Goal: Information Seeking & Learning: Learn about a topic

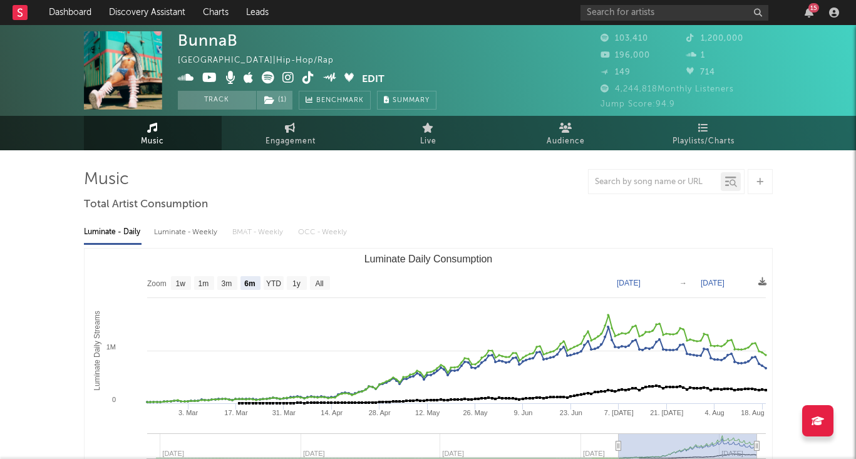
select select "6m"
drag, startPoint x: 337, startPoint y: 44, endPoint x: 338, endPoint y: 51, distance: 7.5
click at [338, 51] on div "BunnaB [GEOGRAPHIC_DATA] | Hip-Hop/Rap Edit Track ( 1 ) Benchmark Summary" at bounding box center [307, 70] width 259 height 78
click at [272, 182] on div at bounding box center [428, 181] width 689 height 25
click at [142, 12] on link "Discovery Assistant" at bounding box center [147, 12] width 94 height 25
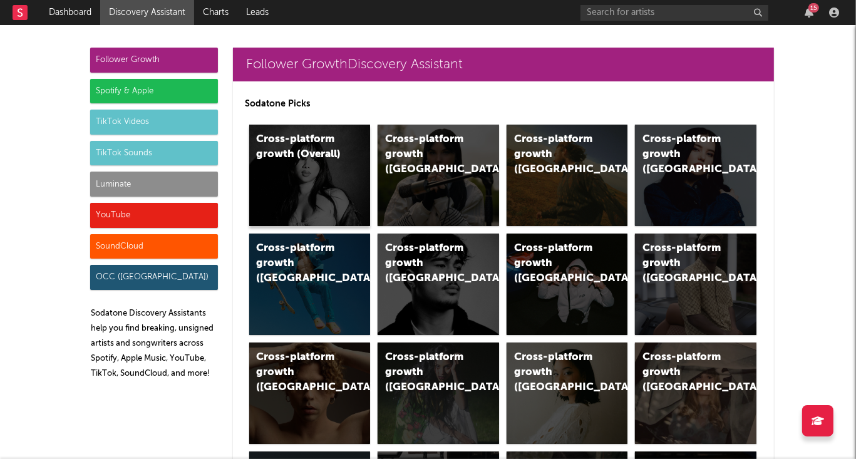
click at [295, 153] on div "Cross-platform growth (Overall)" at bounding box center [299, 147] width 85 height 30
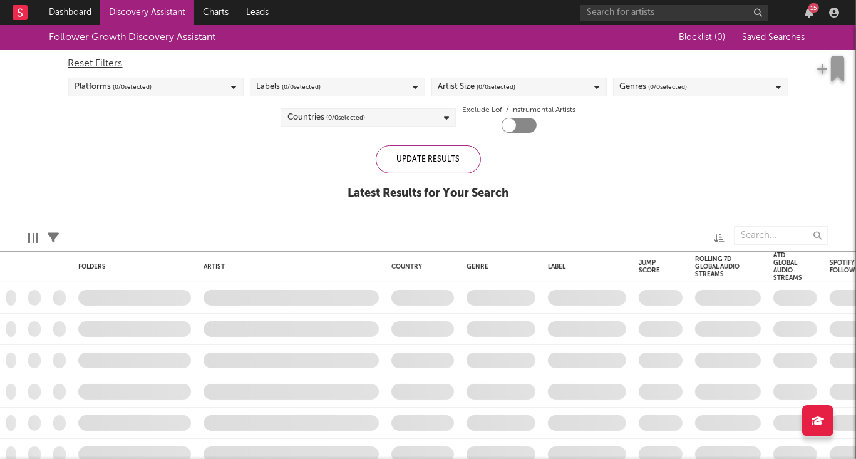
checkbox input "true"
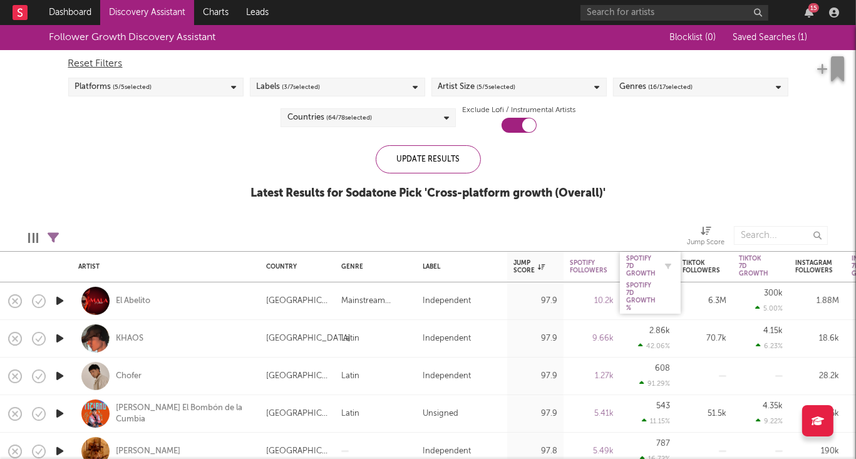
click at [652, 269] on div "Spotify 7D Growth" at bounding box center [640, 266] width 29 height 23
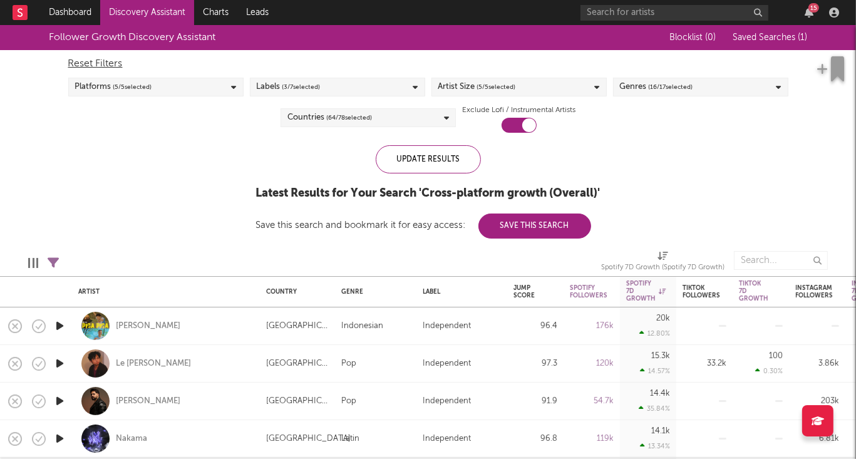
click at [376, 121] on div "Countries ( 64 / 78 selected)" at bounding box center [368, 117] width 175 height 19
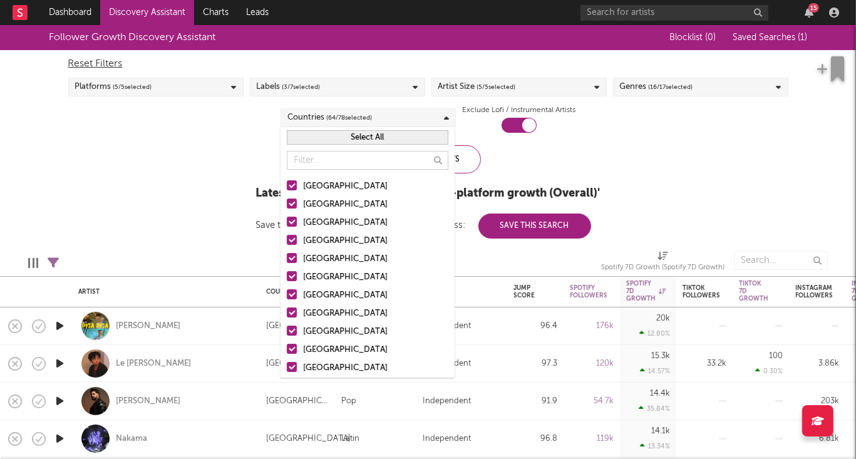
click at [292, 205] on div at bounding box center [292, 204] width 10 height 10
click at [287, 205] on input "[GEOGRAPHIC_DATA]" at bounding box center [287, 204] width 0 height 15
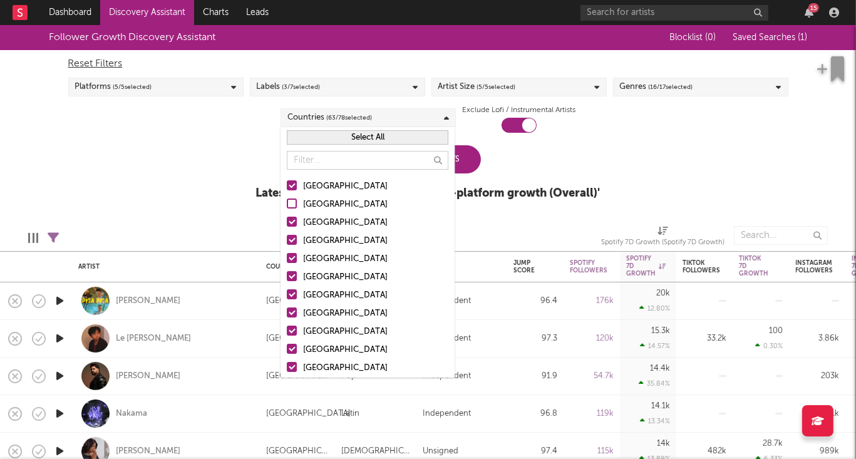
click at [295, 225] on div at bounding box center [292, 222] width 10 height 10
click at [287, 225] on input "[GEOGRAPHIC_DATA]" at bounding box center [287, 222] width 0 height 15
click at [290, 245] on label "[GEOGRAPHIC_DATA]" at bounding box center [368, 241] width 162 height 15
click at [287, 245] on input "[GEOGRAPHIC_DATA]" at bounding box center [287, 241] width 0 height 15
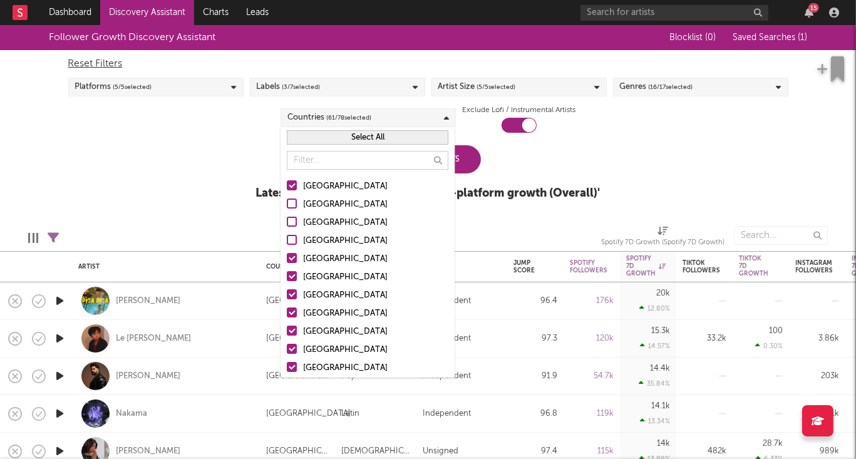
click at [290, 260] on div at bounding box center [292, 258] width 10 height 10
click at [287, 260] on input "[GEOGRAPHIC_DATA]" at bounding box center [287, 259] width 0 height 15
click at [292, 279] on div at bounding box center [292, 276] width 10 height 10
click at [287, 279] on input "[GEOGRAPHIC_DATA]" at bounding box center [287, 277] width 0 height 15
click at [291, 296] on div at bounding box center [292, 294] width 10 height 10
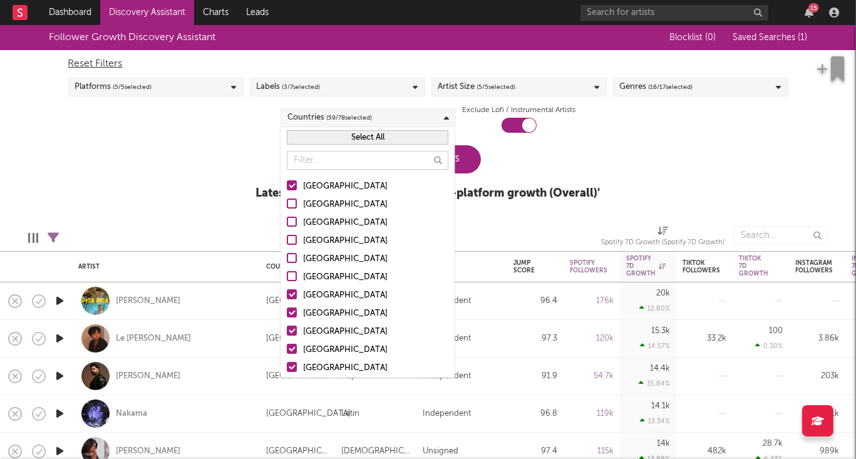
click at [287, 296] on input "[GEOGRAPHIC_DATA]" at bounding box center [287, 295] width 0 height 15
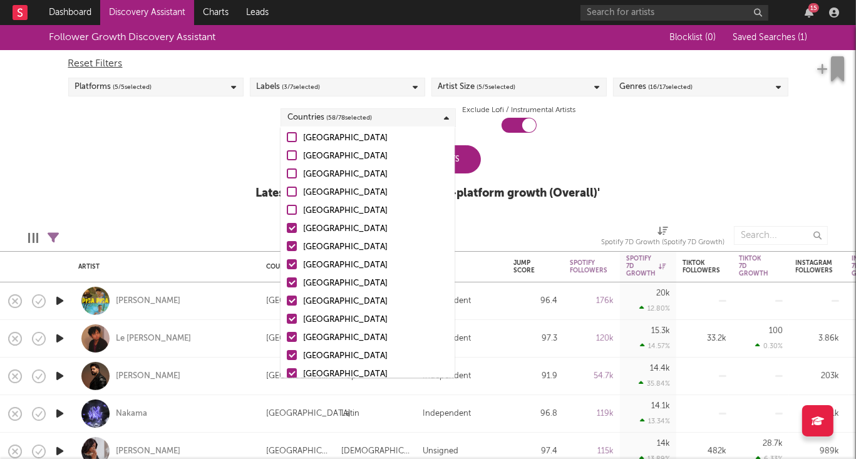
click at [290, 229] on div at bounding box center [292, 228] width 10 height 10
click at [287, 229] on input "[GEOGRAPHIC_DATA]" at bounding box center [287, 229] width 0 height 15
click at [291, 247] on div at bounding box center [292, 246] width 10 height 10
click at [287, 247] on input "[GEOGRAPHIC_DATA]" at bounding box center [287, 247] width 0 height 15
click at [292, 267] on div at bounding box center [292, 264] width 10 height 10
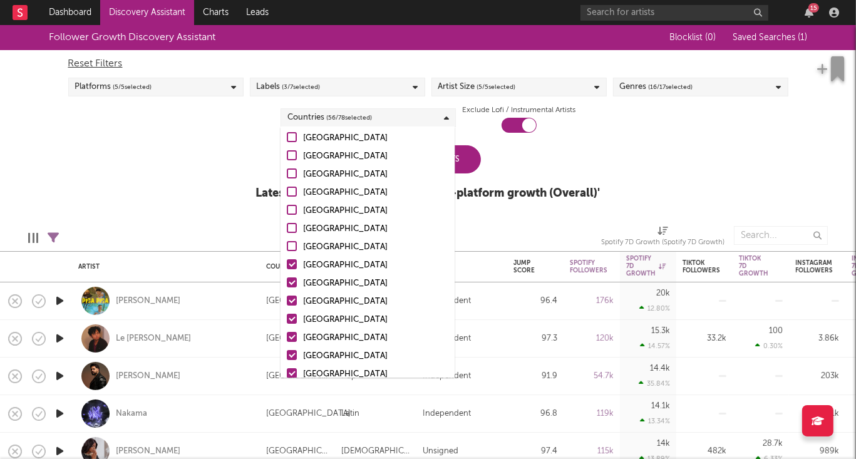
click at [287, 267] on input "[GEOGRAPHIC_DATA]" at bounding box center [287, 265] width 0 height 15
click at [291, 284] on div at bounding box center [292, 282] width 10 height 10
click at [287, 284] on input "[GEOGRAPHIC_DATA]" at bounding box center [287, 283] width 0 height 15
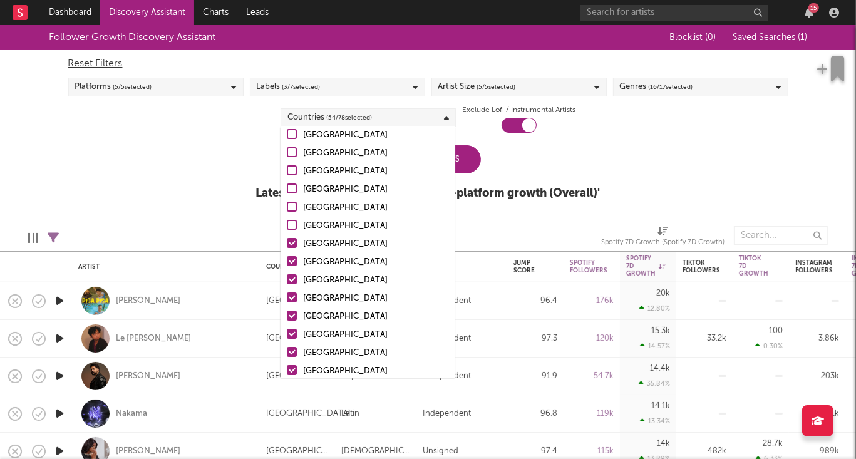
click at [290, 243] on div at bounding box center [292, 243] width 10 height 10
click at [287, 243] on input "[GEOGRAPHIC_DATA]" at bounding box center [287, 244] width 0 height 15
click at [292, 264] on div at bounding box center [292, 261] width 10 height 10
click at [287, 264] on input "[GEOGRAPHIC_DATA]" at bounding box center [287, 262] width 0 height 15
click at [292, 281] on div at bounding box center [292, 279] width 10 height 10
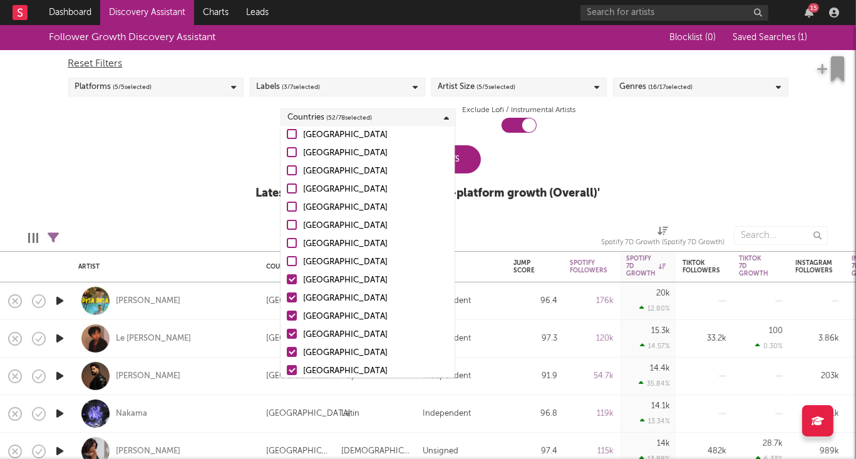
click at [287, 281] on input "[GEOGRAPHIC_DATA]" at bounding box center [287, 280] width 0 height 15
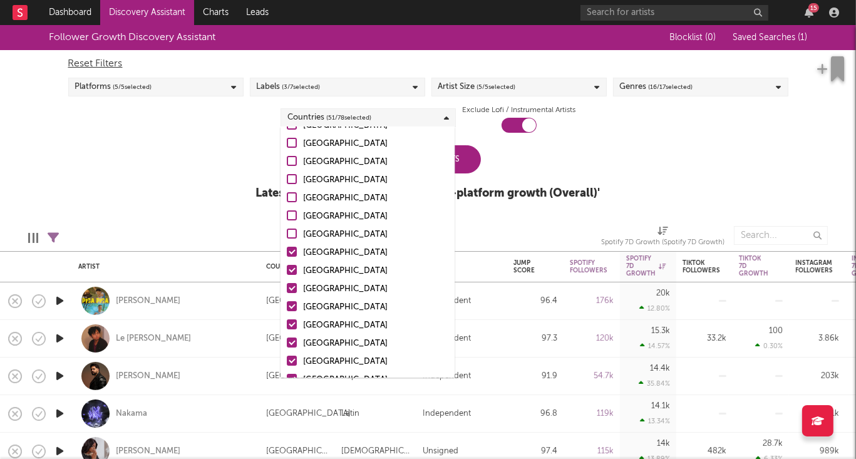
scroll to position [200, 0]
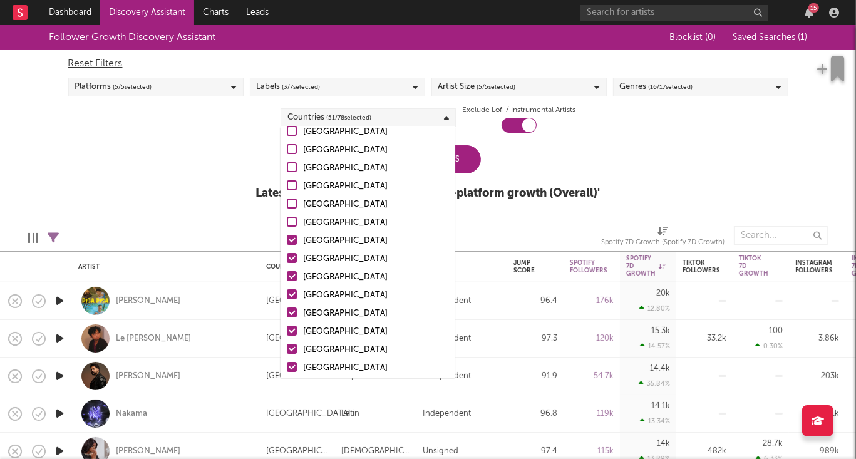
click at [289, 241] on div at bounding box center [292, 240] width 10 height 10
click at [287, 241] on input "[GEOGRAPHIC_DATA]" at bounding box center [287, 241] width 0 height 15
click at [291, 258] on div at bounding box center [292, 258] width 10 height 10
click at [287, 258] on input "[GEOGRAPHIC_DATA]" at bounding box center [287, 259] width 0 height 15
click at [293, 274] on div at bounding box center [292, 276] width 10 height 10
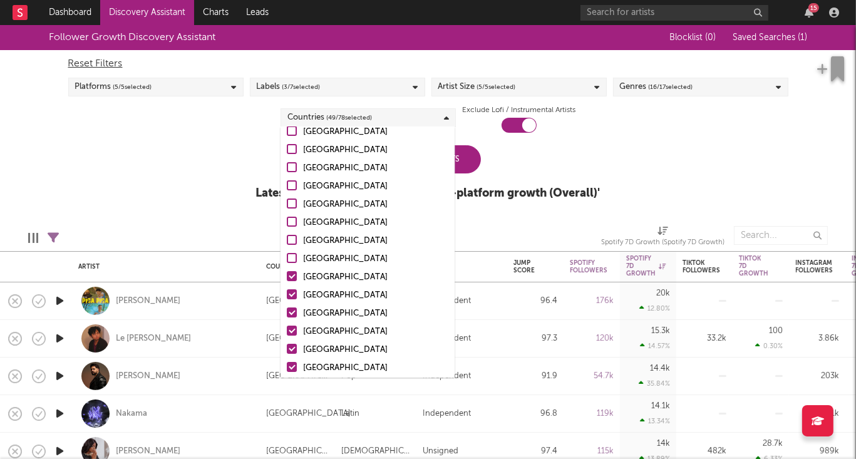
click at [287, 274] on input "[GEOGRAPHIC_DATA]" at bounding box center [287, 277] width 0 height 15
click at [289, 297] on div at bounding box center [292, 294] width 10 height 10
click at [287, 297] on input "[GEOGRAPHIC_DATA]" at bounding box center [287, 295] width 0 height 15
click at [291, 311] on div at bounding box center [292, 313] width 10 height 10
click at [287, 311] on input "[GEOGRAPHIC_DATA]" at bounding box center [287, 313] width 0 height 15
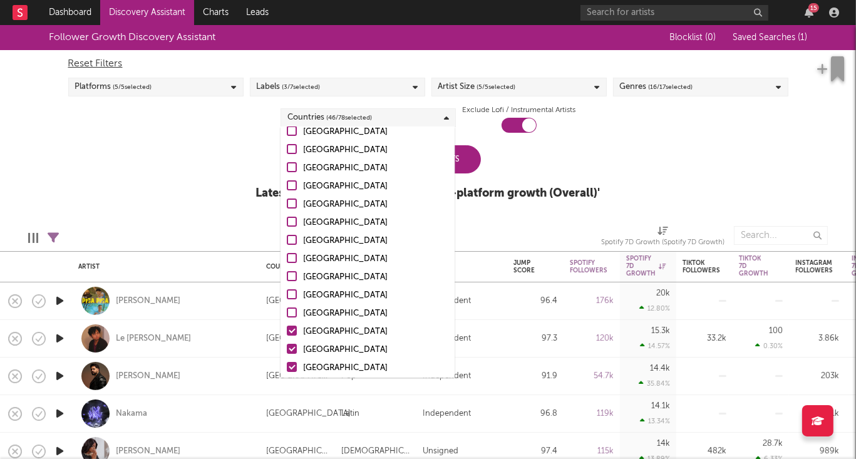
scroll to position [241, 0]
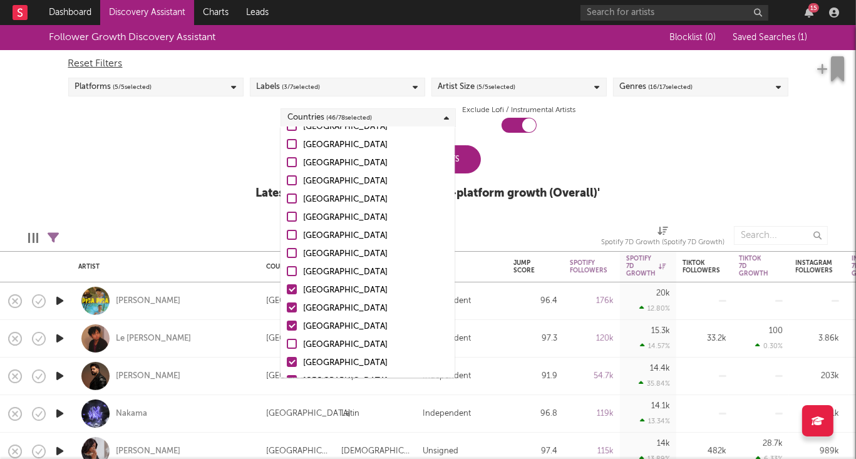
click at [292, 293] on div at bounding box center [292, 289] width 10 height 10
click at [287, 293] on input "[GEOGRAPHIC_DATA]" at bounding box center [287, 290] width 0 height 15
click at [292, 304] on div at bounding box center [292, 307] width 10 height 10
click at [287, 304] on input "[GEOGRAPHIC_DATA]" at bounding box center [287, 308] width 0 height 15
click at [291, 325] on div at bounding box center [292, 326] width 10 height 10
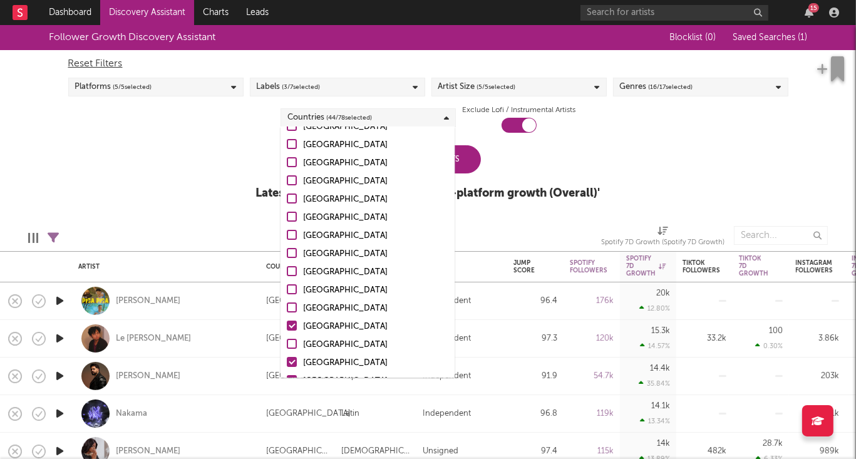
click at [287, 325] on input "[GEOGRAPHIC_DATA]" at bounding box center [287, 326] width 0 height 15
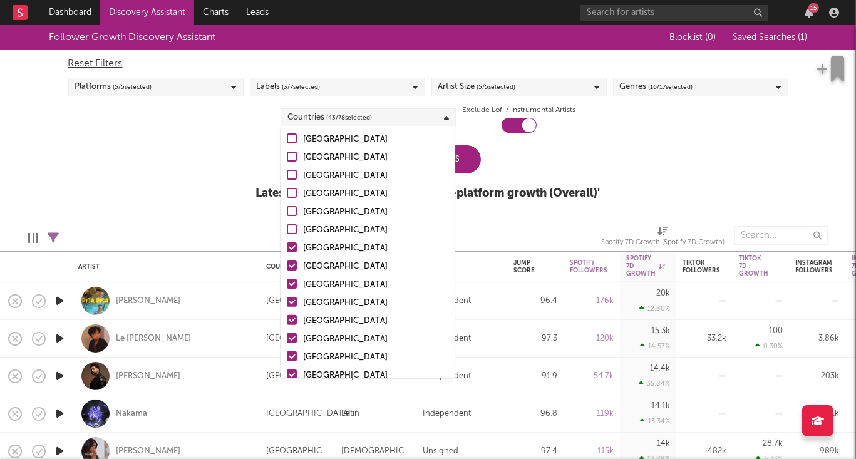
scroll to position [380, 0]
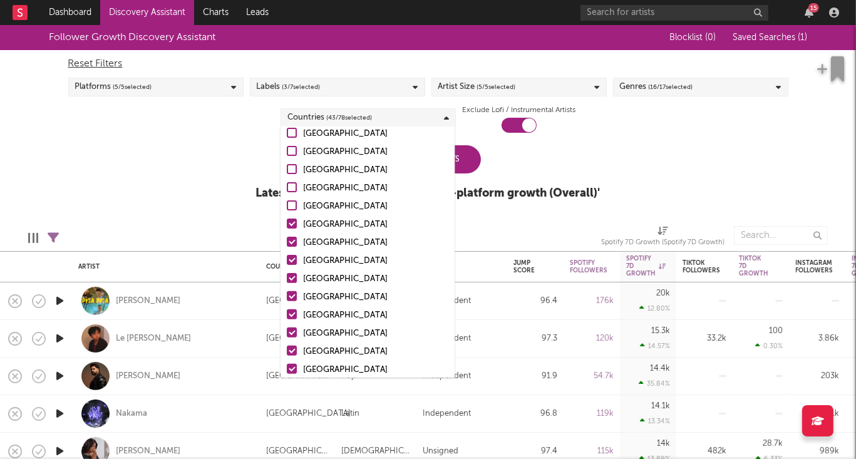
click at [289, 224] on div at bounding box center [292, 224] width 10 height 10
click at [287, 224] on input "[GEOGRAPHIC_DATA]" at bounding box center [287, 224] width 0 height 15
click at [289, 239] on div at bounding box center [292, 242] width 10 height 10
click at [287, 239] on input "[GEOGRAPHIC_DATA]" at bounding box center [287, 242] width 0 height 15
click at [290, 258] on div at bounding box center [292, 260] width 10 height 10
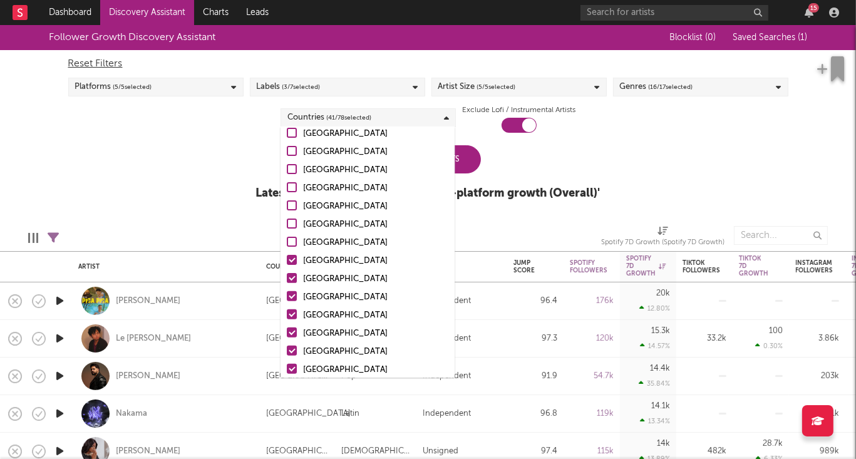
click at [287, 258] on input "[GEOGRAPHIC_DATA]" at bounding box center [287, 261] width 0 height 15
click at [289, 280] on div at bounding box center [292, 278] width 10 height 10
click at [287, 280] on input "[GEOGRAPHIC_DATA]" at bounding box center [287, 279] width 0 height 15
click at [290, 292] on div at bounding box center [292, 296] width 10 height 10
click at [287, 292] on input "[GEOGRAPHIC_DATA]" at bounding box center [287, 297] width 0 height 15
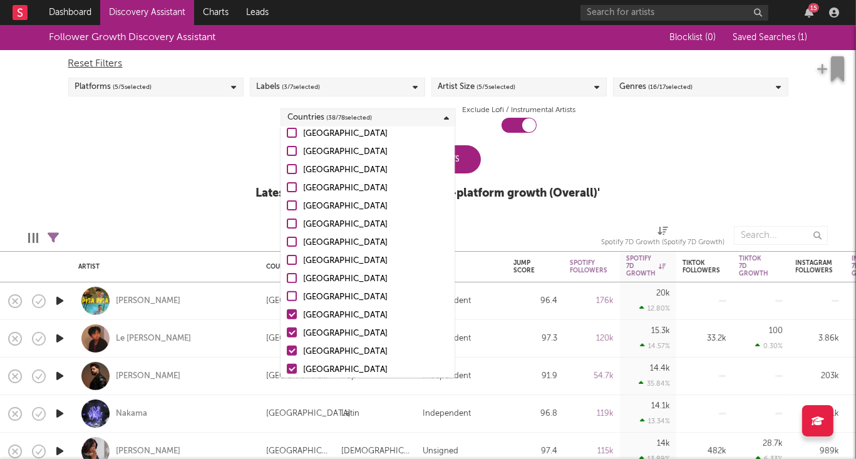
click at [290, 317] on div at bounding box center [292, 314] width 10 height 10
click at [287, 317] on input "[GEOGRAPHIC_DATA]" at bounding box center [287, 315] width 0 height 15
click at [293, 330] on div at bounding box center [292, 333] width 10 height 10
click at [287, 330] on input "[GEOGRAPHIC_DATA]" at bounding box center [287, 333] width 0 height 15
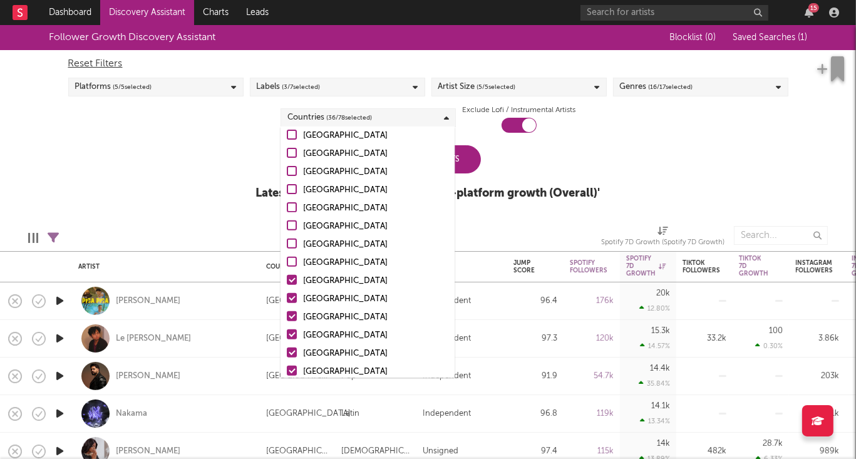
scroll to position [467, 0]
click at [292, 264] on div at bounding box center [292, 263] width 10 height 10
click at [287, 264] on input "[GEOGRAPHIC_DATA]" at bounding box center [287, 264] width 0 height 15
click at [292, 281] on div at bounding box center [292, 281] width 10 height 10
click at [287, 281] on input "[GEOGRAPHIC_DATA]" at bounding box center [287, 282] width 0 height 15
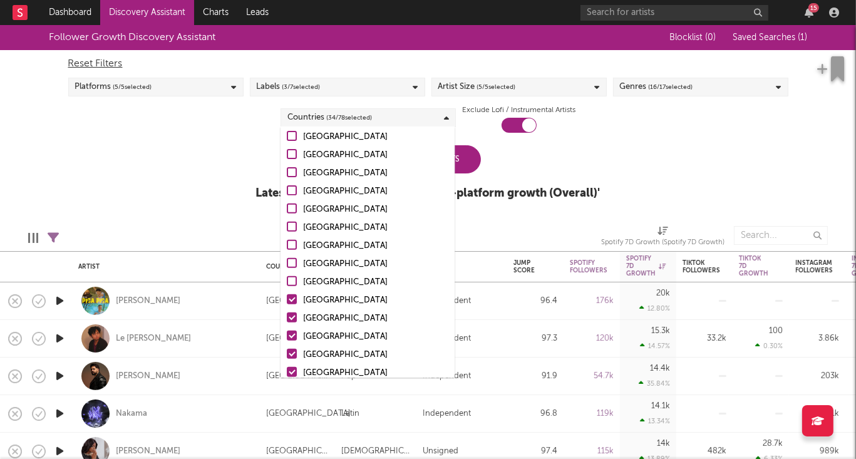
click at [291, 299] on div at bounding box center [292, 299] width 10 height 10
click at [287, 299] on input "[GEOGRAPHIC_DATA]" at bounding box center [287, 300] width 0 height 15
click at [292, 319] on div at bounding box center [292, 318] width 10 height 10
click at [287, 319] on input "[GEOGRAPHIC_DATA]" at bounding box center [287, 318] width 0 height 15
click at [292, 333] on div at bounding box center [292, 336] width 10 height 10
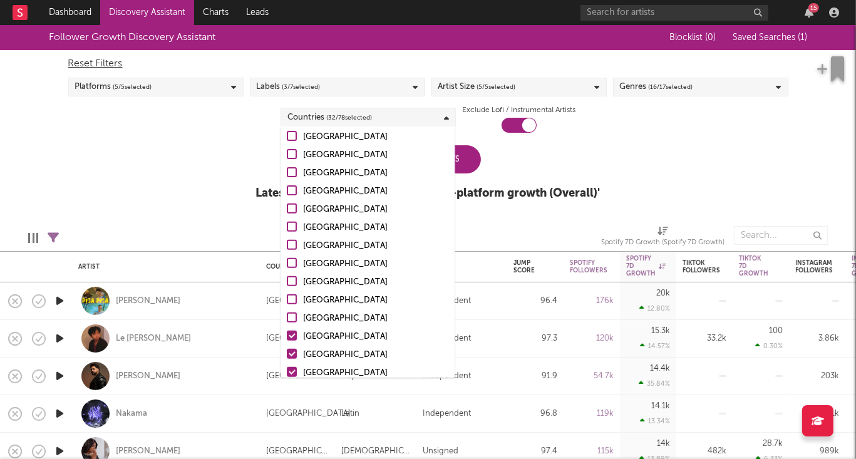
click at [287, 333] on input "[GEOGRAPHIC_DATA]" at bounding box center [287, 336] width 0 height 15
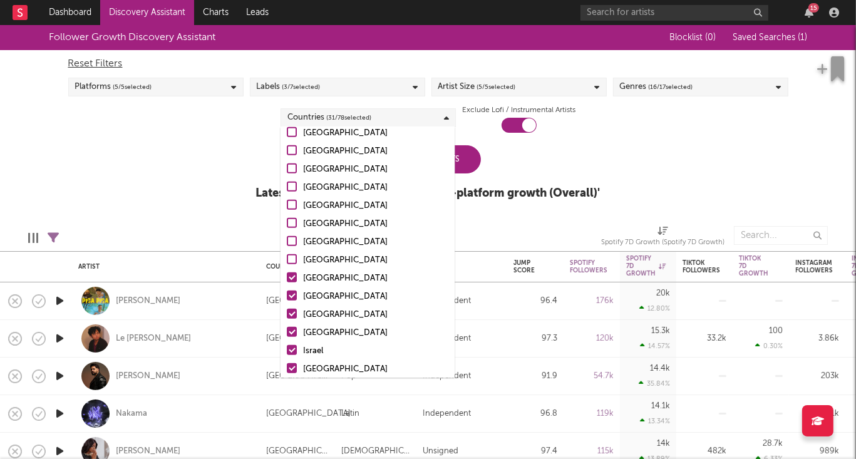
click at [293, 283] on label "[GEOGRAPHIC_DATA]" at bounding box center [368, 278] width 162 height 15
click at [287, 283] on input "[GEOGRAPHIC_DATA]" at bounding box center [287, 278] width 0 height 15
click at [292, 294] on div at bounding box center [292, 296] width 10 height 10
click at [287, 294] on input "[GEOGRAPHIC_DATA]" at bounding box center [287, 296] width 0 height 15
click at [291, 314] on div at bounding box center [292, 314] width 10 height 10
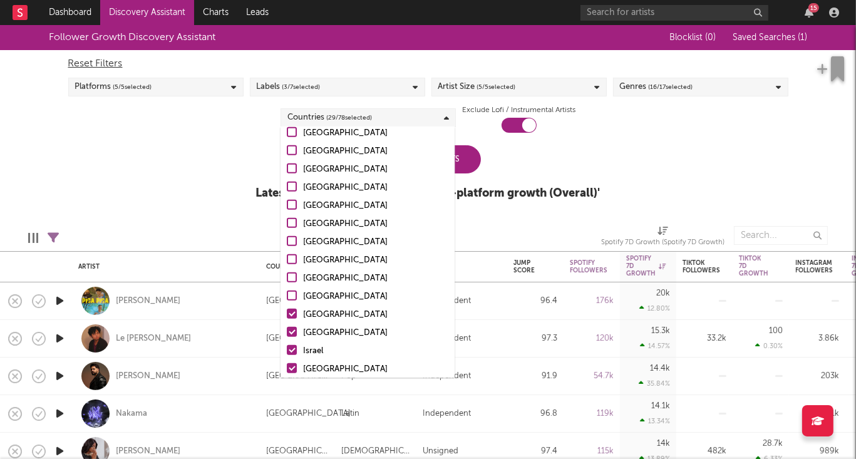
click at [287, 314] on input "[GEOGRAPHIC_DATA]" at bounding box center [287, 315] width 0 height 15
click at [291, 331] on div at bounding box center [292, 332] width 10 height 10
click at [287, 331] on input "[GEOGRAPHIC_DATA]" at bounding box center [287, 333] width 0 height 15
click at [291, 351] on div at bounding box center [292, 350] width 10 height 10
click at [287, 351] on input "Israel" at bounding box center [287, 351] width 0 height 15
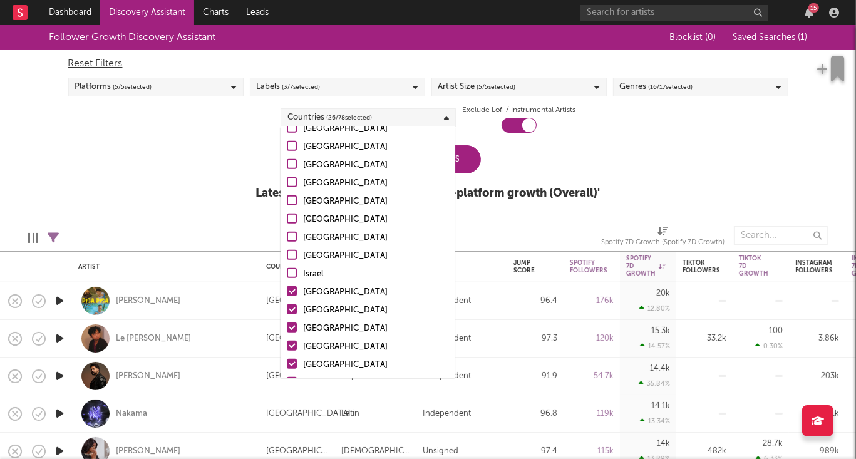
scroll to position [657, 0]
click at [293, 256] on div at bounding box center [292, 255] width 10 height 10
click at [287, 256] on input "[GEOGRAPHIC_DATA]" at bounding box center [287, 256] width 0 height 15
click at [293, 268] on div at bounding box center [292, 273] width 10 height 10
click at [287, 267] on input "[GEOGRAPHIC_DATA]" at bounding box center [287, 274] width 0 height 15
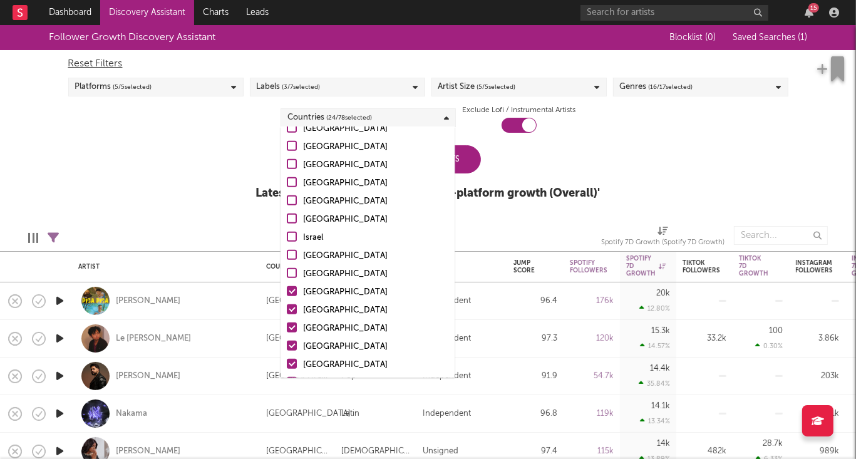
click at [290, 294] on div at bounding box center [292, 291] width 10 height 10
click at [287, 294] on input "[GEOGRAPHIC_DATA]" at bounding box center [287, 292] width 0 height 15
click at [293, 310] on div at bounding box center [292, 309] width 10 height 10
click at [287, 310] on input "[GEOGRAPHIC_DATA]" at bounding box center [287, 310] width 0 height 15
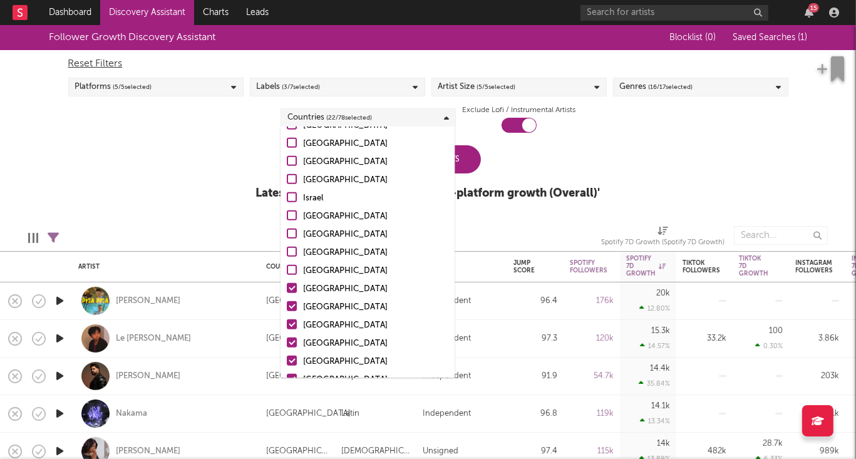
scroll to position [701, 0]
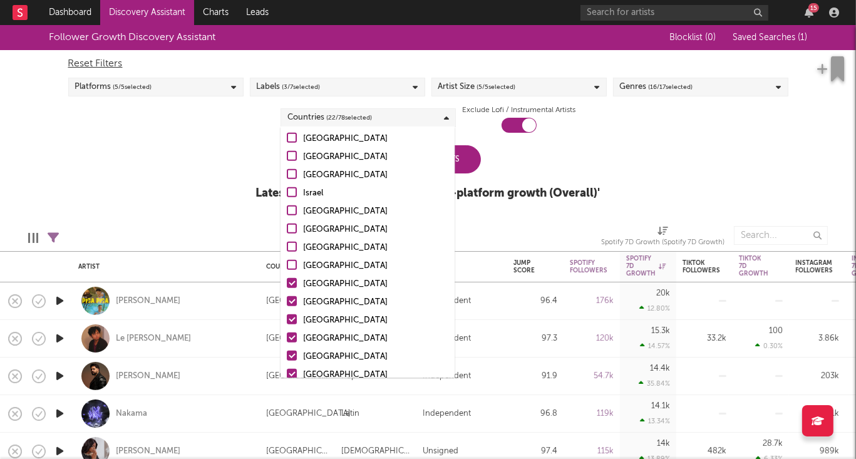
click at [294, 284] on div at bounding box center [292, 283] width 10 height 10
click at [287, 284] on input "[GEOGRAPHIC_DATA]" at bounding box center [287, 284] width 0 height 15
click at [294, 297] on div at bounding box center [292, 301] width 10 height 10
click at [287, 297] on input "[GEOGRAPHIC_DATA]" at bounding box center [287, 302] width 0 height 15
click at [290, 318] on div at bounding box center [292, 319] width 10 height 10
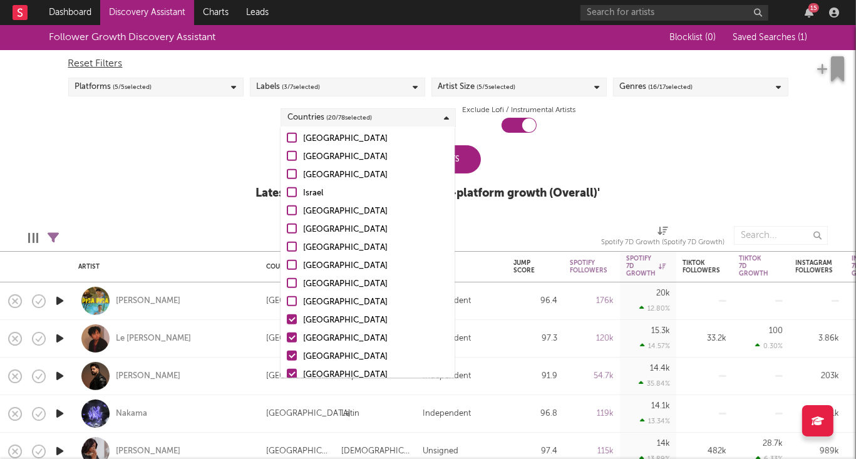
click at [287, 318] on input "[GEOGRAPHIC_DATA]" at bounding box center [287, 320] width 0 height 15
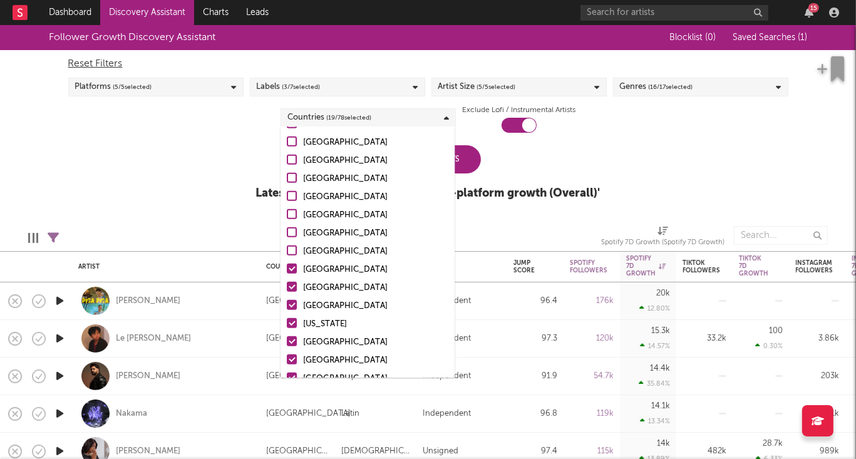
scroll to position [785, 0]
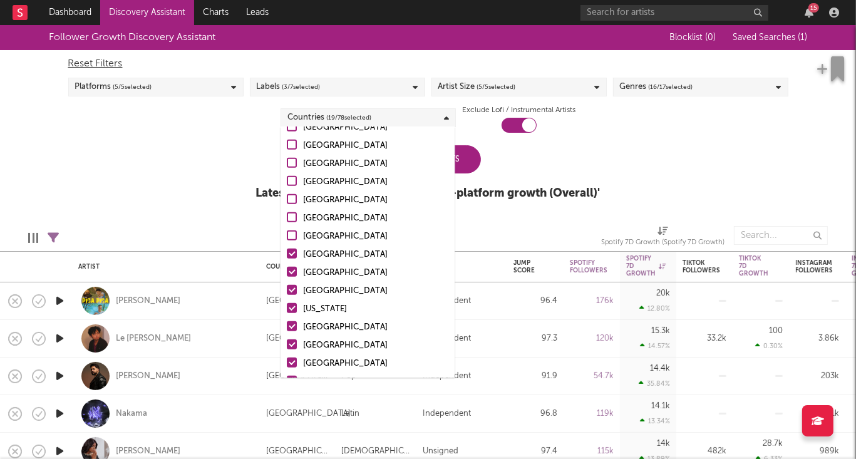
click at [290, 254] on div at bounding box center [292, 254] width 10 height 10
click at [287, 254] on input "[GEOGRAPHIC_DATA]" at bounding box center [287, 254] width 0 height 15
click at [289, 269] on div at bounding box center [292, 272] width 10 height 10
click at [287, 269] on input "[GEOGRAPHIC_DATA]" at bounding box center [287, 273] width 0 height 15
click at [291, 287] on div at bounding box center [292, 290] width 10 height 10
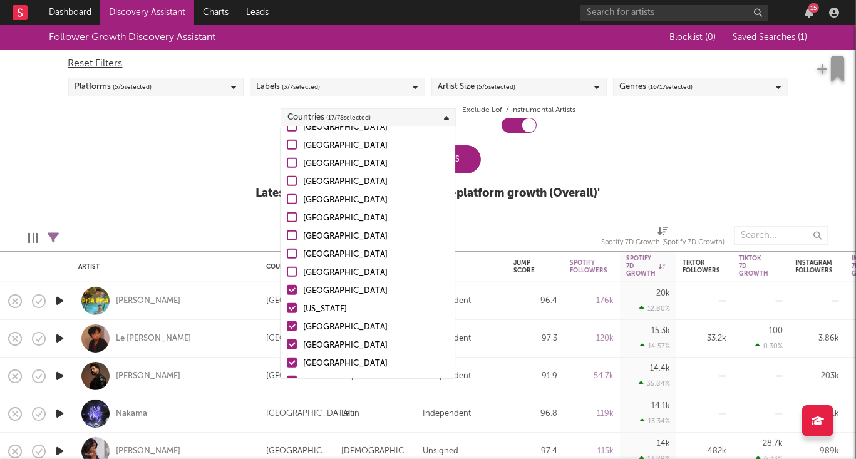
click at [287, 287] on input "[GEOGRAPHIC_DATA]" at bounding box center [287, 291] width 0 height 15
click at [291, 309] on div at bounding box center [292, 308] width 10 height 10
click at [287, 309] on input "[US_STATE]" at bounding box center [287, 309] width 0 height 15
click at [291, 330] on div at bounding box center [292, 326] width 10 height 10
click at [287, 330] on input "[GEOGRAPHIC_DATA]" at bounding box center [287, 327] width 0 height 15
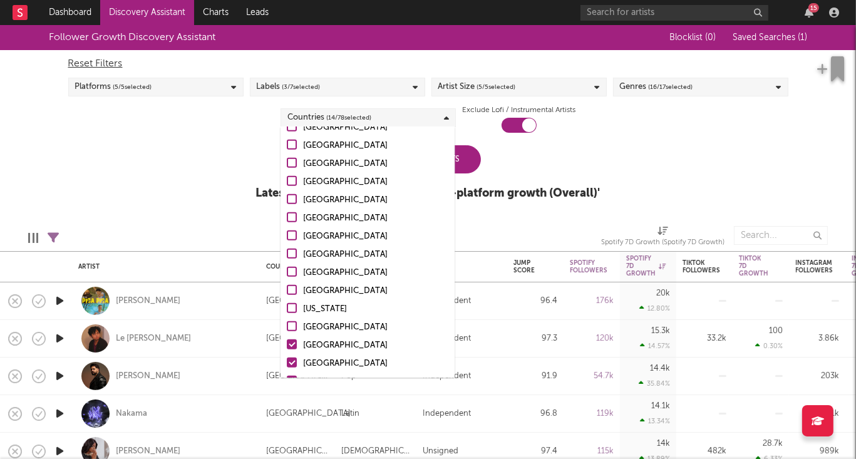
click at [296, 343] on div at bounding box center [292, 344] width 10 height 10
click at [287, 343] on input "[GEOGRAPHIC_DATA]" at bounding box center [287, 345] width 0 height 15
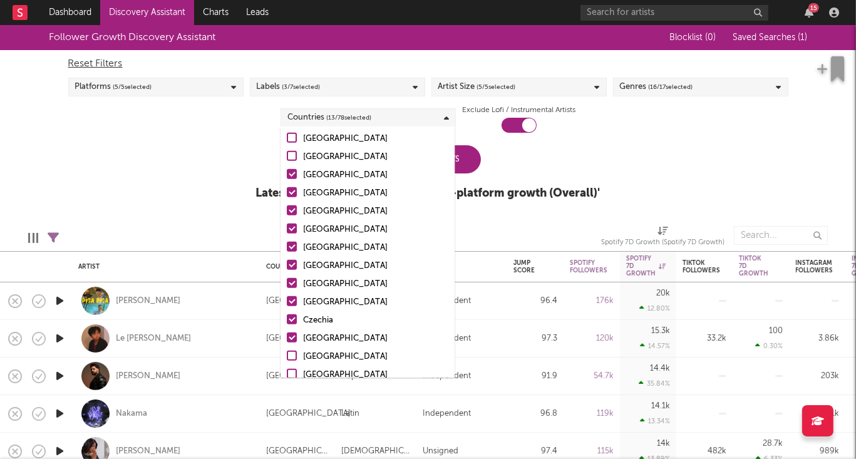
scroll to position [978, 0]
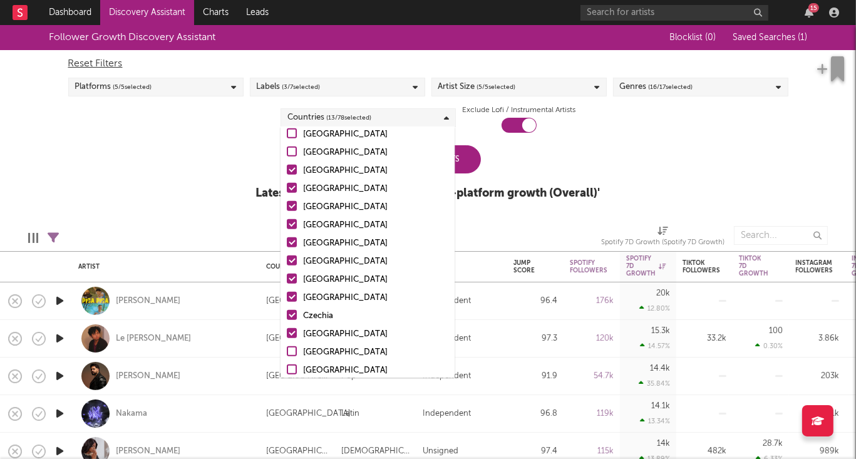
click at [294, 170] on div at bounding box center [292, 170] width 10 height 10
click at [287, 170] on input "[GEOGRAPHIC_DATA]" at bounding box center [287, 170] width 0 height 15
click at [292, 186] on div at bounding box center [292, 188] width 10 height 10
click at [287, 186] on input "[GEOGRAPHIC_DATA]" at bounding box center [287, 189] width 0 height 15
click at [291, 206] on div at bounding box center [292, 206] width 10 height 10
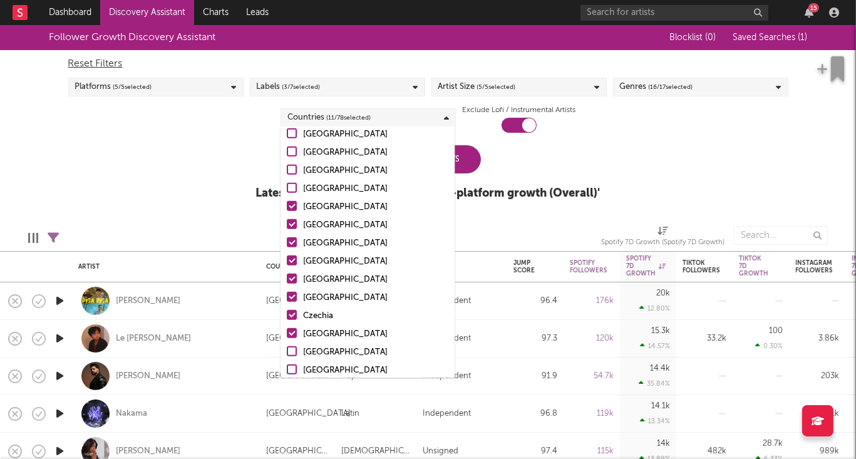
click at [287, 206] on input "[GEOGRAPHIC_DATA]" at bounding box center [287, 207] width 0 height 15
click at [291, 225] on div at bounding box center [292, 224] width 10 height 10
click at [287, 225] on input "[GEOGRAPHIC_DATA]" at bounding box center [287, 225] width 0 height 15
click at [291, 245] on div at bounding box center [292, 242] width 10 height 10
click at [287, 245] on input "[GEOGRAPHIC_DATA]" at bounding box center [287, 243] width 0 height 15
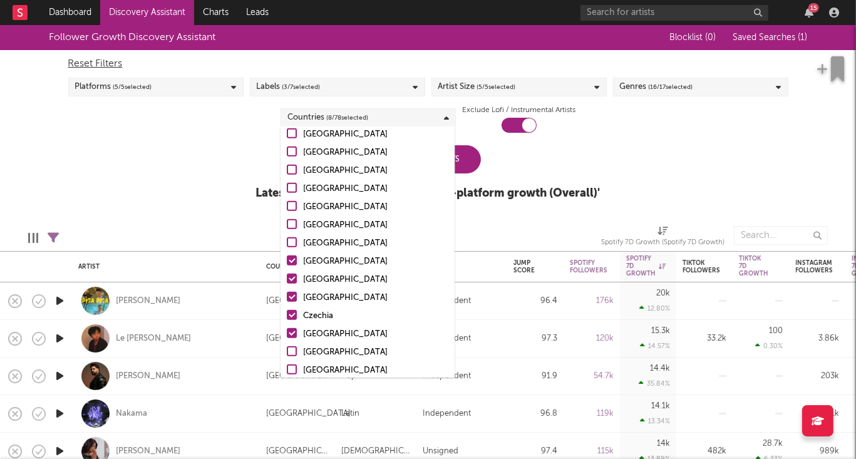
click at [291, 259] on div at bounding box center [292, 261] width 10 height 10
click at [287, 259] on input "[GEOGRAPHIC_DATA]" at bounding box center [287, 261] width 0 height 15
click at [291, 280] on div at bounding box center [292, 279] width 10 height 10
click at [287, 280] on input "[GEOGRAPHIC_DATA]" at bounding box center [287, 279] width 0 height 15
click at [291, 294] on div at bounding box center [292, 297] width 10 height 10
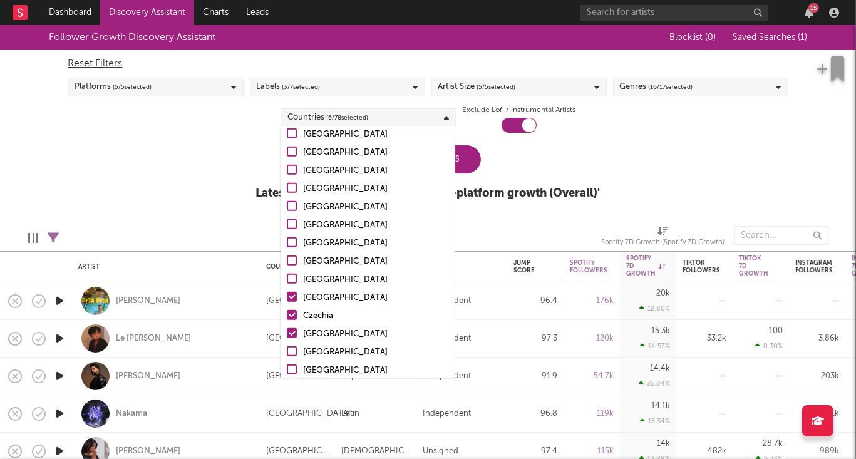
click at [287, 294] on input "[GEOGRAPHIC_DATA]" at bounding box center [287, 298] width 0 height 15
click at [290, 318] on div at bounding box center [292, 315] width 10 height 10
click at [287, 318] on input "Czechia" at bounding box center [287, 316] width 0 height 15
click at [289, 332] on div at bounding box center [292, 333] width 10 height 10
click at [287, 332] on input "[GEOGRAPHIC_DATA]" at bounding box center [287, 334] width 0 height 15
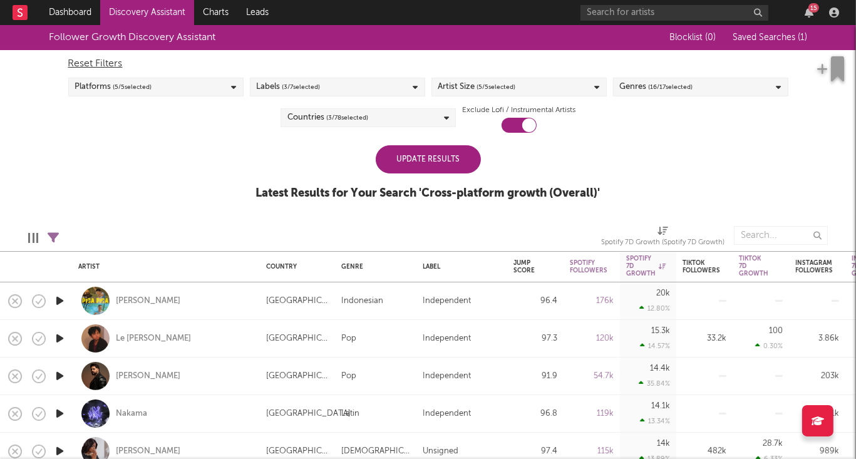
click at [462, 160] on div "Update Results" at bounding box center [428, 159] width 105 height 28
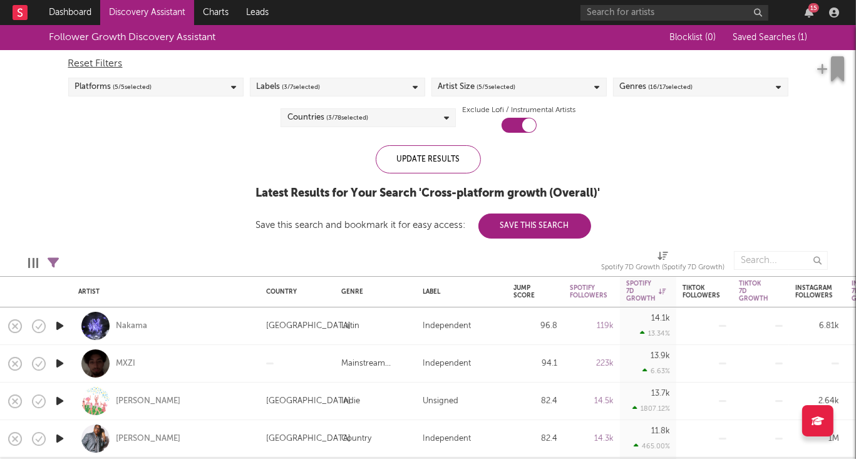
click at [321, 116] on div "Countries ( 3 / 78 selected)" at bounding box center [327, 117] width 81 height 15
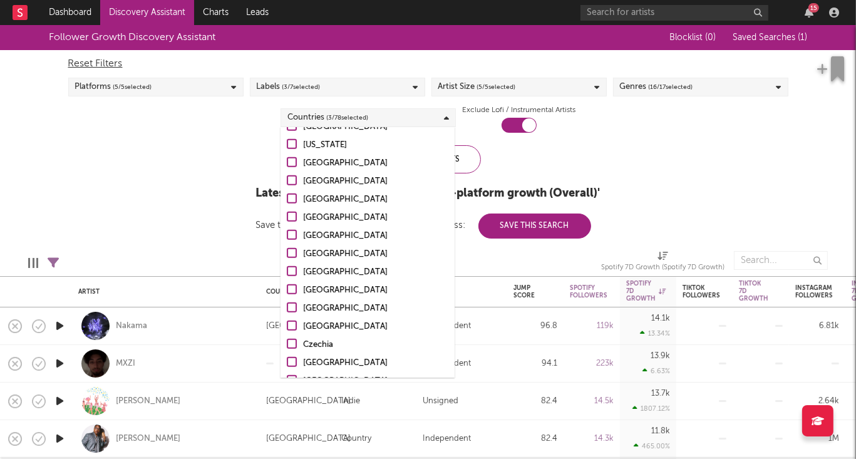
scroll to position [1221, 0]
click at [293, 343] on div at bounding box center [292, 345] width 10 height 10
click at [287, 343] on input "Uncategorized" at bounding box center [287, 346] width 0 height 15
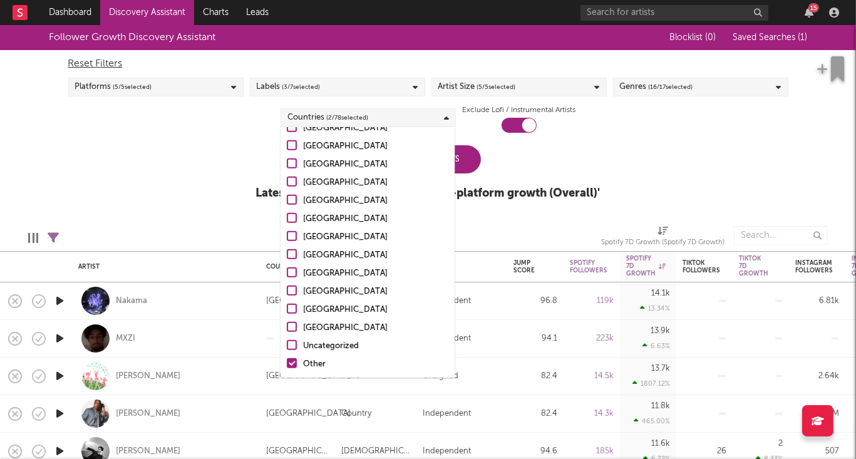
click at [292, 363] on div at bounding box center [292, 363] width 10 height 10
click at [287, 363] on input "Other" at bounding box center [287, 364] width 0 height 15
click at [467, 157] on div "Update Results" at bounding box center [428, 159] width 105 height 28
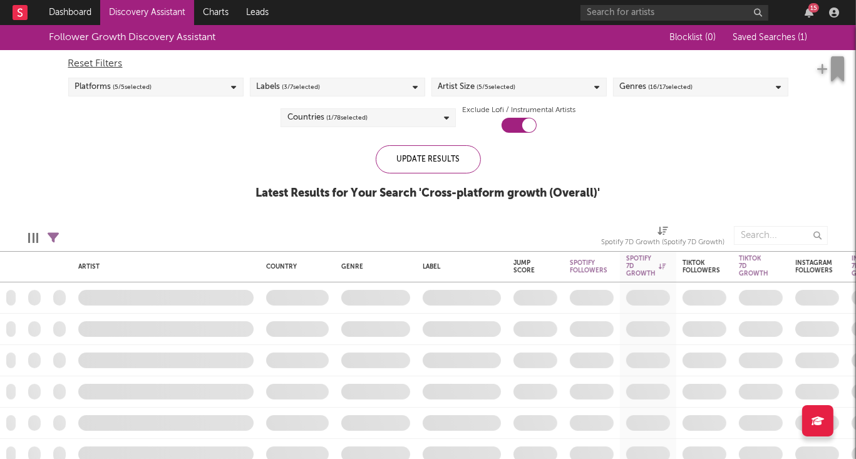
click at [662, 91] on span "( 16 / 17 selected)" at bounding box center [671, 87] width 44 height 15
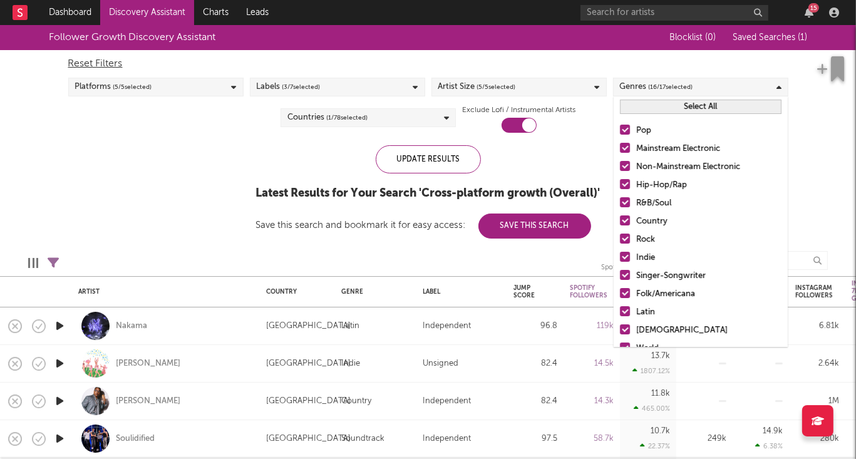
click at [628, 132] on div at bounding box center [625, 130] width 10 height 10
click at [620, 132] on input "Pop" at bounding box center [620, 130] width 0 height 15
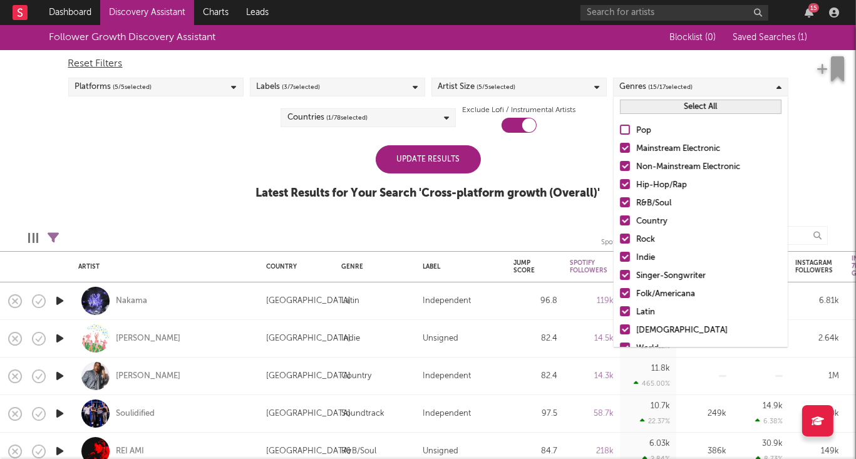
click at [628, 204] on div at bounding box center [625, 202] width 10 height 10
click at [620, 204] on input "R&B/Soul" at bounding box center [620, 203] width 0 height 15
click at [624, 221] on div at bounding box center [625, 220] width 10 height 10
click at [620, 221] on input "Country" at bounding box center [620, 221] width 0 height 15
click at [624, 242] on div at bounding box center [625, 239] width 10 height 10
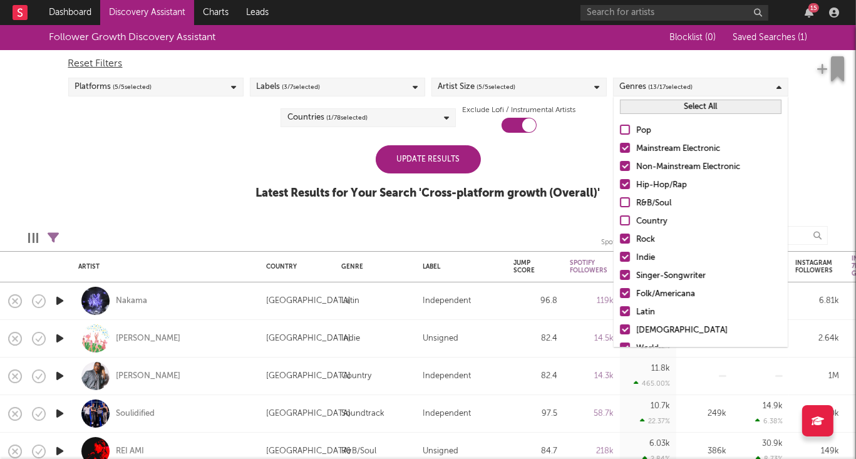
click at [620, 242] on input "Rock" at bounding box center [620, 239] width 0 height 15
click at [624, 256] on div at bounding box center [625, 257] width 10 height 10
click at [620, 256] on input "Indie" at bounding box center [620, 258] width 0 height 15
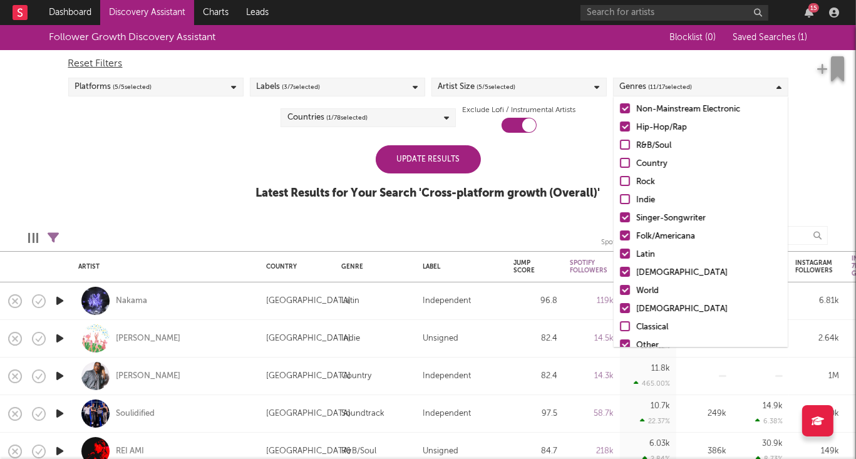
scroll to position [63, 0]
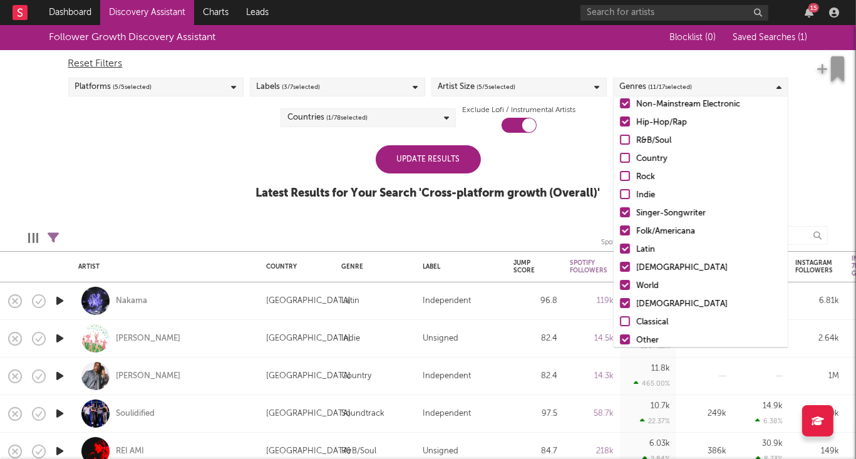
click at [628, 209] on div at bounding box center [625, 212] width 10 height 10
click at [620, 209] on input "Singer-Songwriter" at bounding box center [620, 213] width 0 height 15
click at [626, 225] on div at bounding box center [625, 230] width 10 height 10
click at [620, 225] on input "Folk/Americana" at bounding box center [620, 231] width 0 height 15
click at [624, 250] on div at bounding box center [625, 249] width 10 height 10
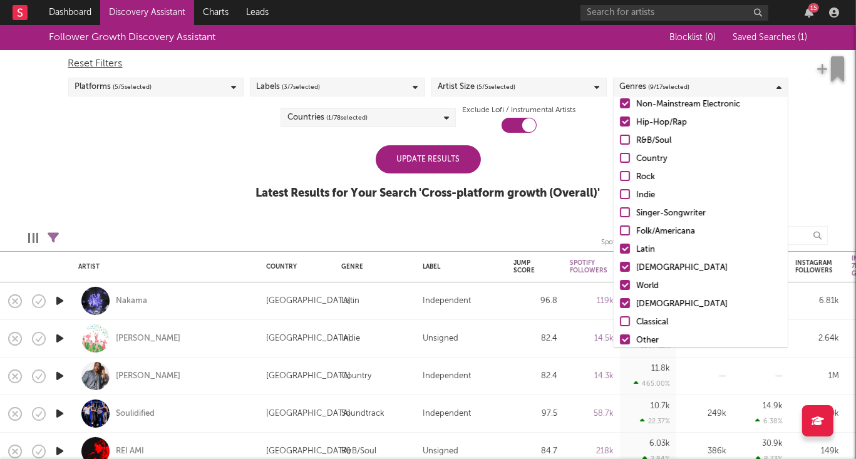
click at [620, 250] on input "Latin" at bounding box center [620, 249] width 0 height 15
click at [623, 268] on div at bounding box center [625, 267] width 10 height 10
click at [620, 268] on input "[DEMOGRAPHIC_DATA]" at bounding box center [620, 268] width 0 height 15
click at [623, 283] on div at bounding box center [625, 285] width 10 height 10
click at [620, 283] on input "World" at bounding box center [620, 286] width 0 height 15
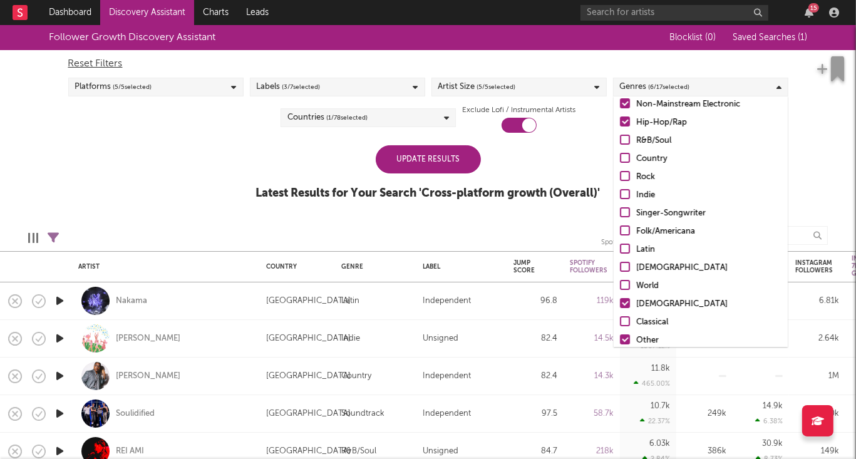
click at [624, 304] on div at bounding box center [625, 303] width 10 height 10
click at [620, 304] on input "[DEMOGRAPHIC_DATA]" at bounding box center [620, 304] width 0 height 15
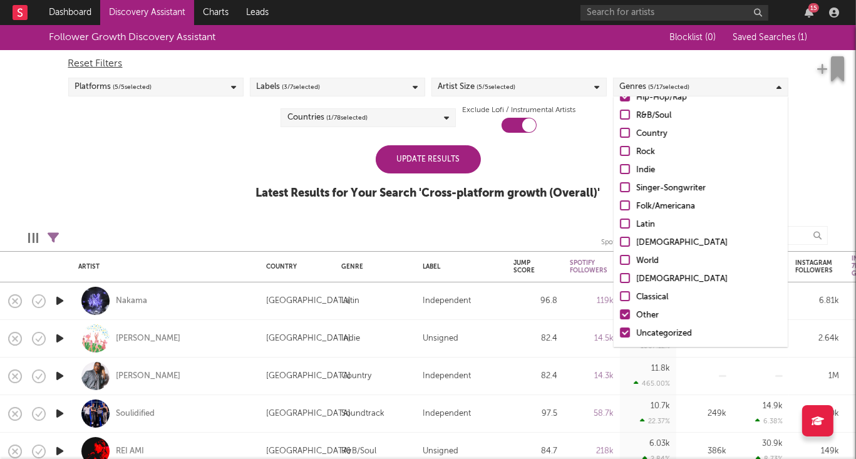
click at [457, 168] on div "Update Results" at bounding box center [428, 159] width 105 height 28
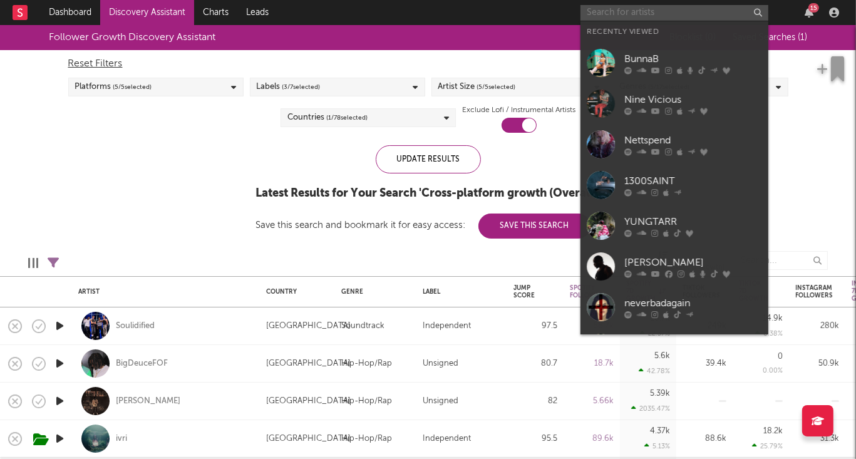
click at [650, 10] on input "text" at bounding box center [675, 13] width 188 height 16
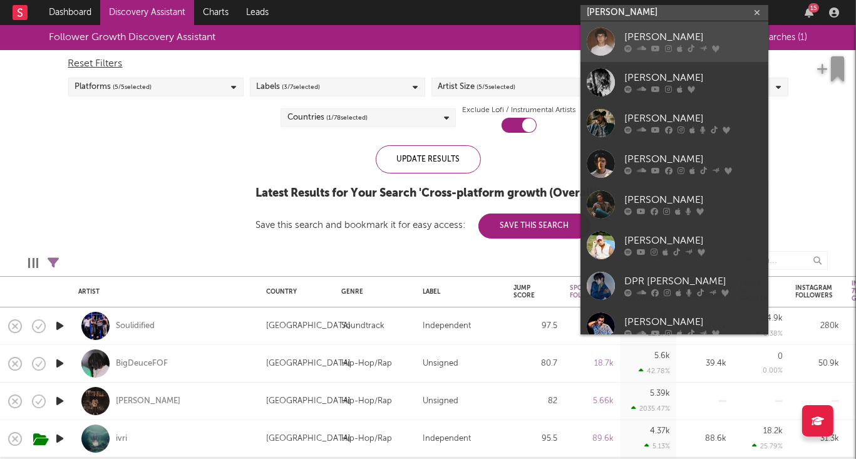
type input "[PERSON_NAME]"
click at [630, 38] on div "[PERSON_NAME]" at bounding box center [693, 37] width 138 height 15
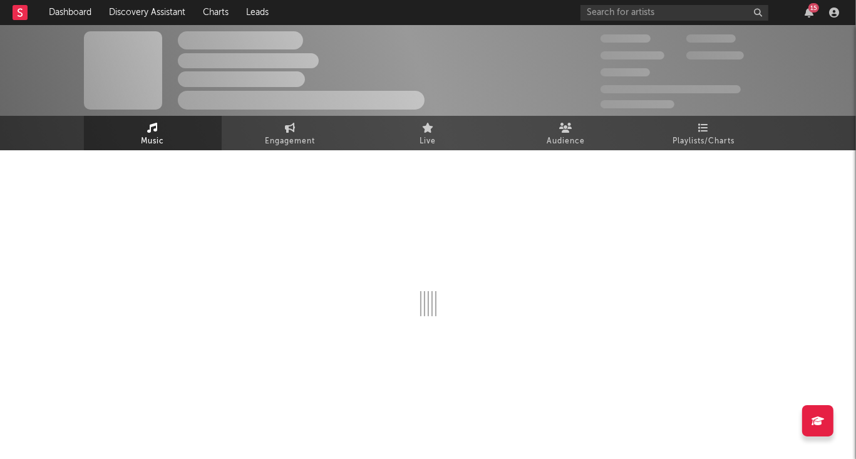
select select "6m"
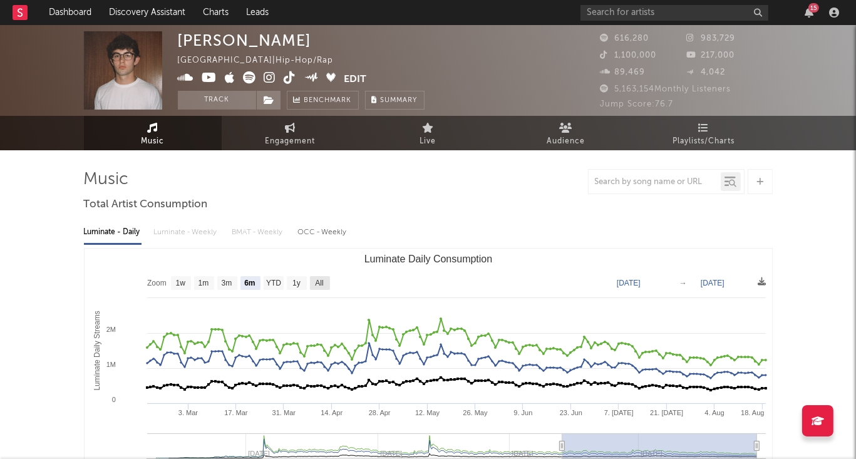
click at [323, 284] on text "All" at bounding box center [319, 283] width 8 height 9
select select "All"
type input "[DATE]"
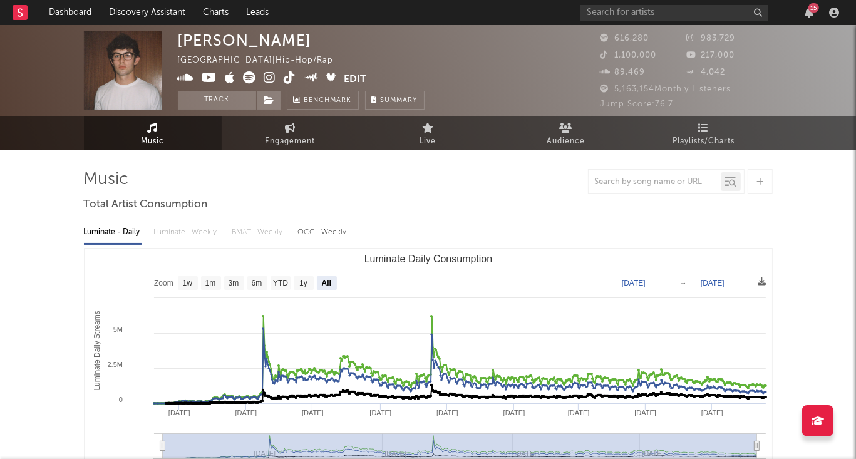
click at [23, 16] on rect at bounding box center [20, 12] width 15 height 15
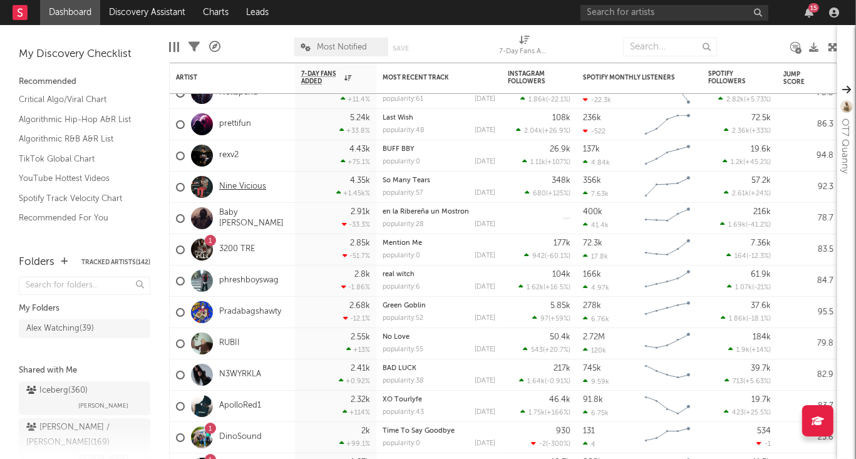
click at [237, 190] on link "Nine Vicious" at bounding box center [242, 187] width 47 height 11
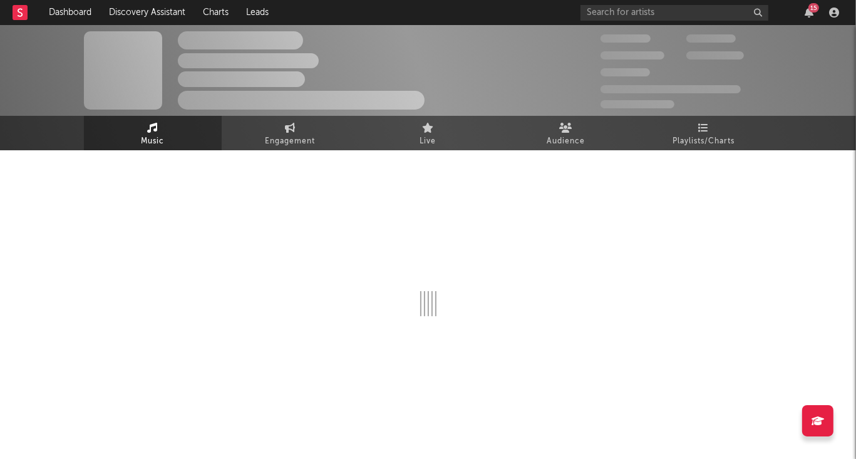
select select "6m"
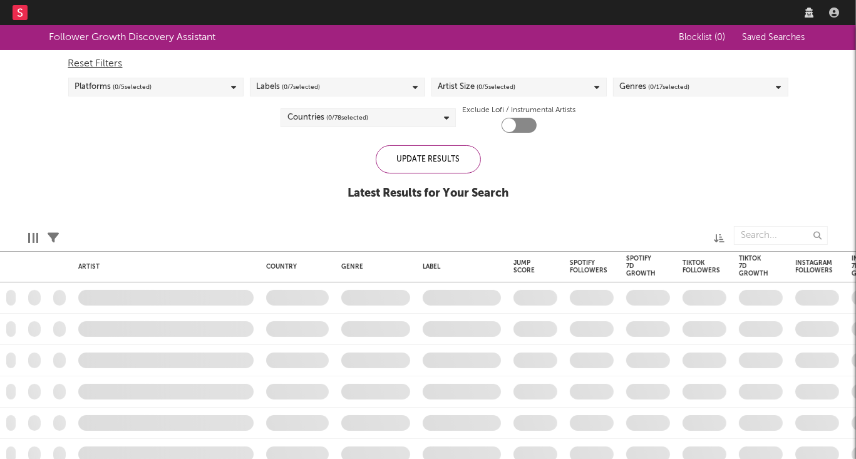
select select "recorded_music"
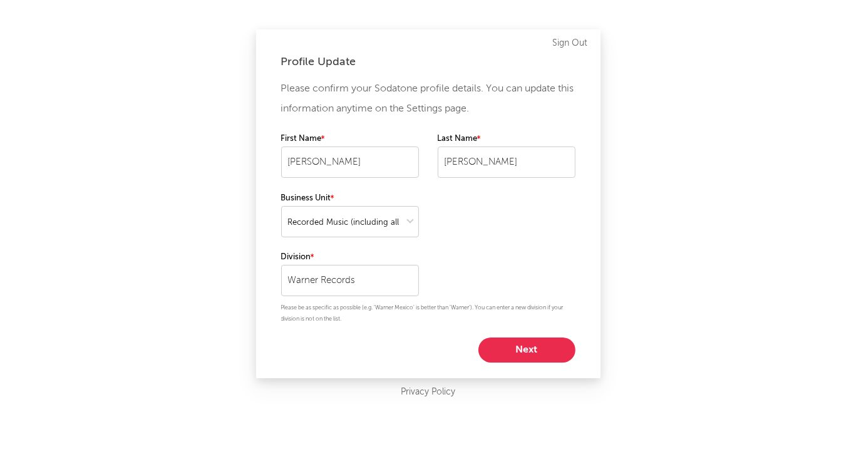
click at [530, 351] on button "Next" at bounding box center [526, 350] width 97 height 25
select select "director_vp"
